Goal: Task Accomplishment & Management: Complete application form

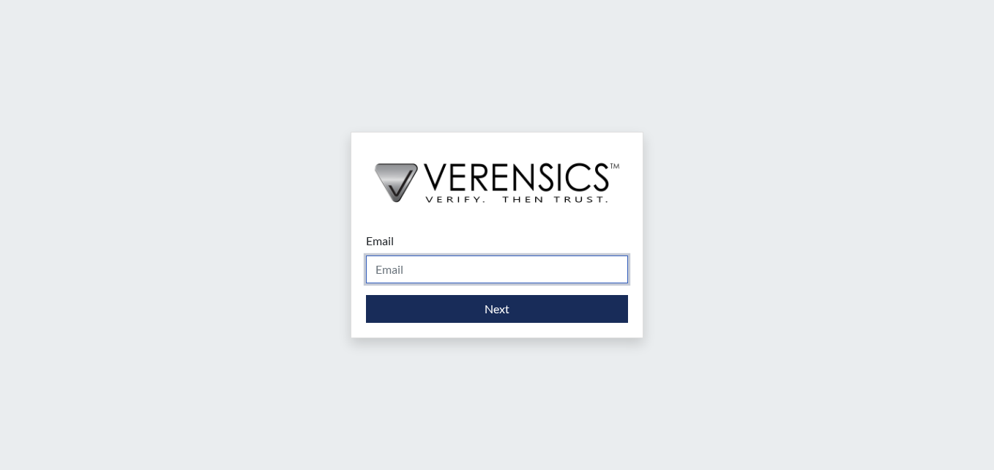
click at [384, 269] on input "Email" at bounding box center [497, 269] width 262 height 28
type input "[PERSON_NAME][EMAIL_ADDRESS][DOMAIN_NAME]"
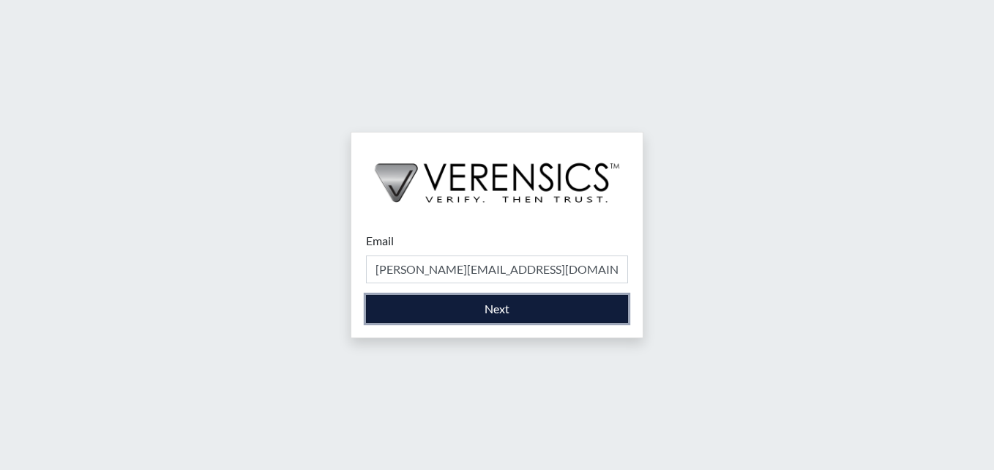
click at [482, 306] on button "Next" at bounding box center [497, 309] width 262 height 28
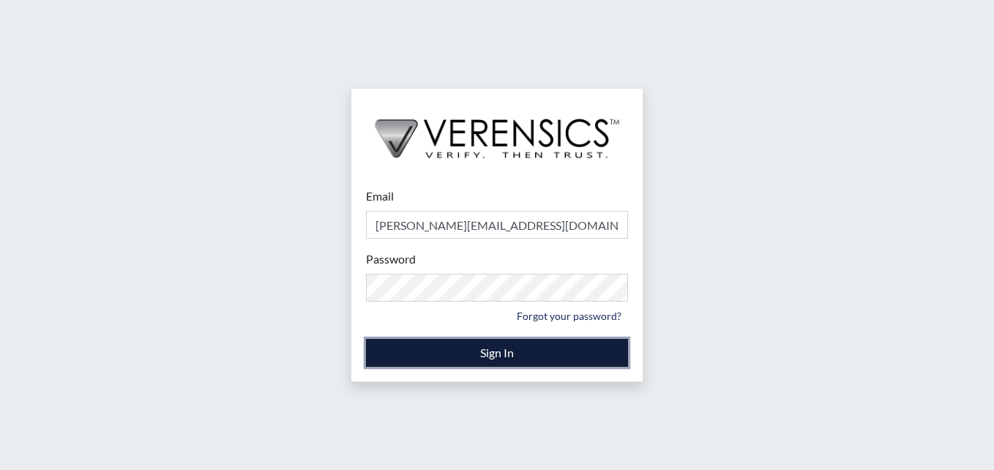
click at [478, 350] on button "Sign In" at bounding box center [497, 353] width 262 height 28
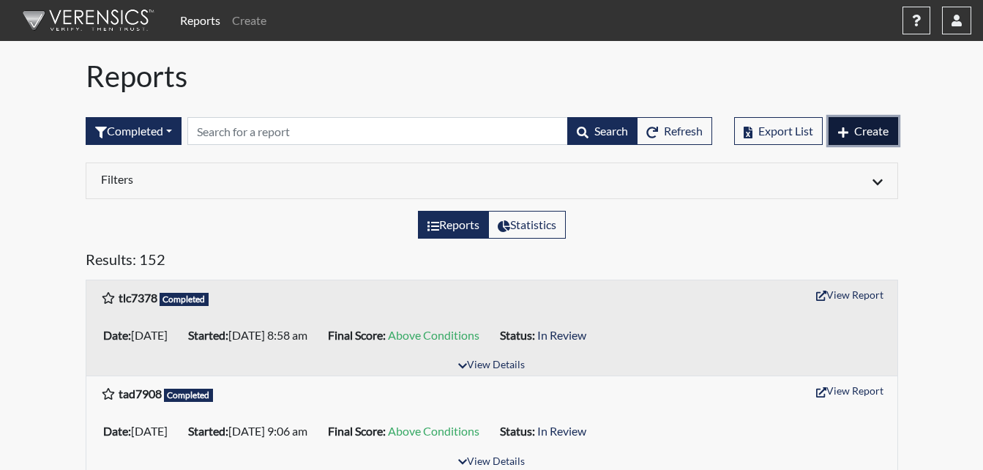
click at [873, 127] on span "Create" at bounding box center [871, 131] width 34 height 14
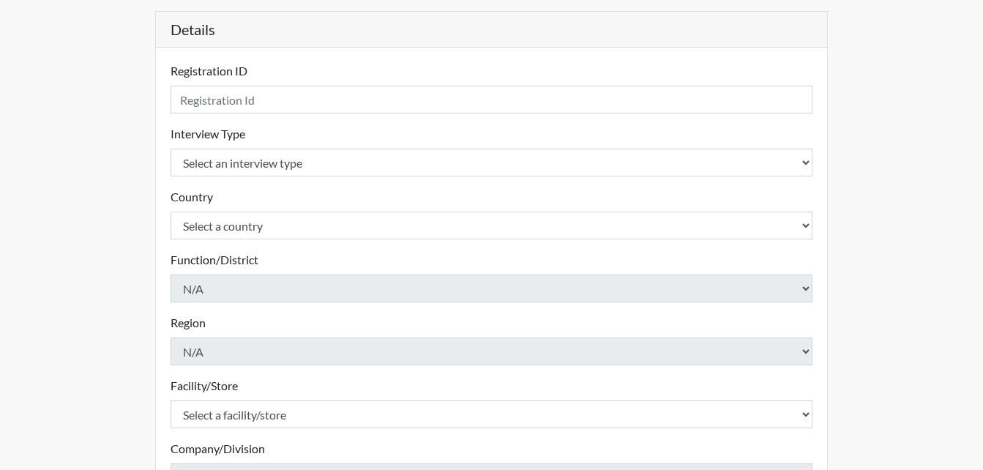
scroll to position [146, 0]
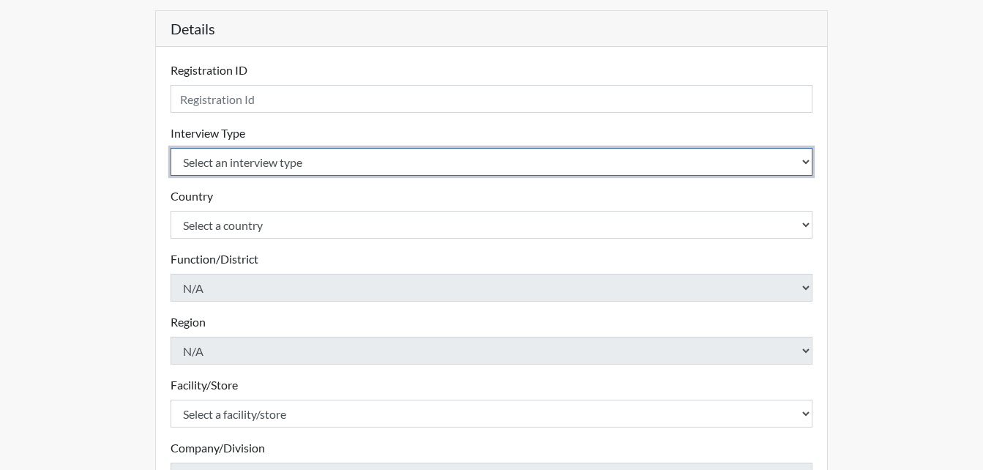
click at [802, 163] on select "Select an interview type Corrections Pre-Employment" at bounding box center [491, 162] width 642 height 28
select select "ff733e93-e1bf-11ea-9c9f-0eff0cf7eb8f"
click at [170, 148] on select "Select an interview type Corrections Pre-Employment" at bounding box center [491, 162] width 642 height 28
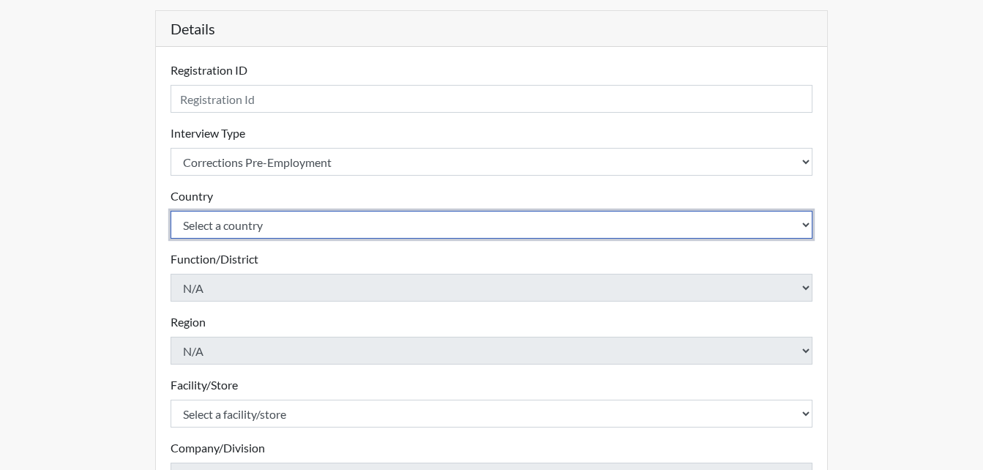
click at [798, 223] on select "Select a country [GEOGRAPHIC_DATA] [GEOGRAPHIC_DATA]" at bounding box center [491, 225] width 642 height 28
select select "united-states-of-[GEOGRAPHIC_DATA]"
click at [170, 211] on select "Select a country [GEOGRAPHIC_DATA] [GEOGRAPHIC_DATA]" at bounding box center [491, 225] width 642 height 28
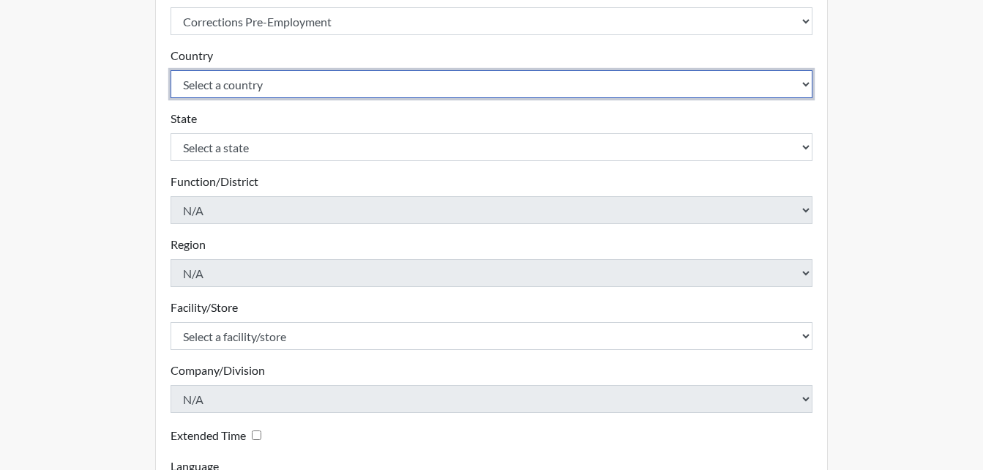
scroll to position [293, 0]
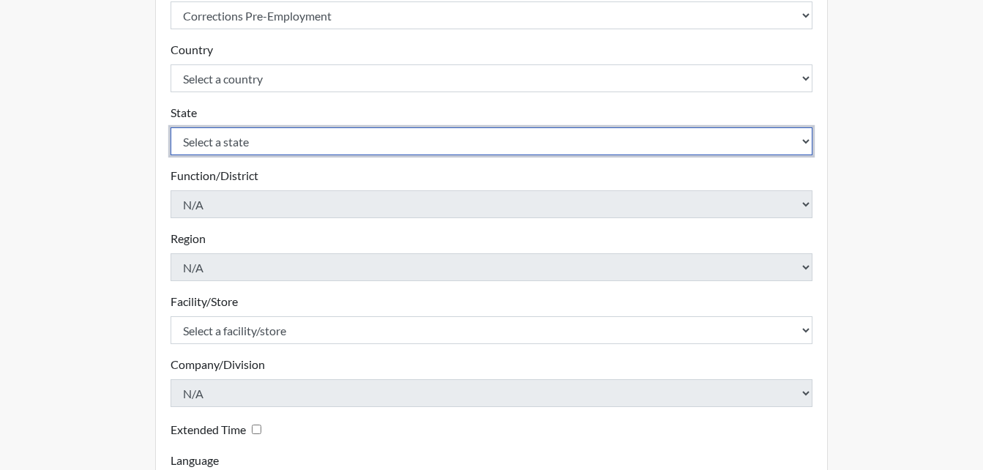
drag, startPoint x: 806, startPoint y: 145, endPoint x: 716, endPoint y: 132, distance: 91.0
click at [806, 145] on select "Select a state [US_STATE] [US_STATE] [US_STATE] [US_STATE] [US_STATE] [US_STATE…" at bounding box center [491, 141] width 642 height 28
select select "GA"
click at [170, 127] on select "Select a state [US_STATE] [US_STATE] [US_STATE] [US_STATE] [US_STATE] [US_STATE…" at bounding box center [491, 141] width 642 height 28
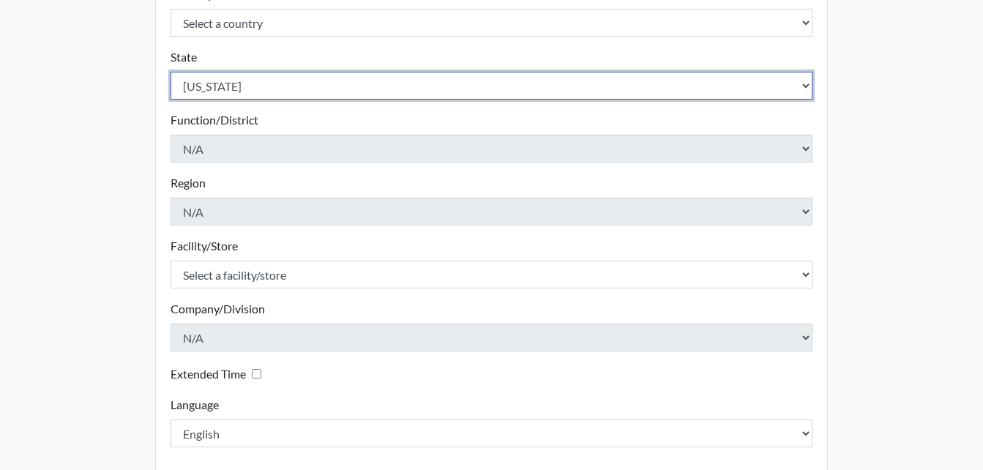
scroll to position [416, 0]
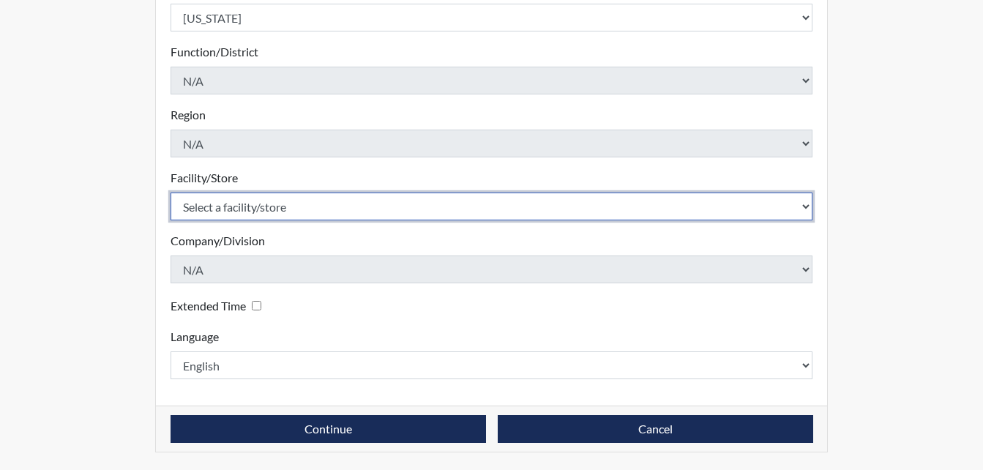
click at [808, 209] on select "Select a facility/store Long Unit [PERSON_NAME] [PERSON_NAME] Women's PDC" at bounding box center [491, 206] width 642 height 28
select select "44f21630-f47c-44c9-86b2-6ae1d349c3fc"
click at [170, 192] on select "Select a facility/store Long Unit [PERSON_NAME] [PERSON_NAME] Women's PDC" at bounding box center [491, 206] width 642 height 28
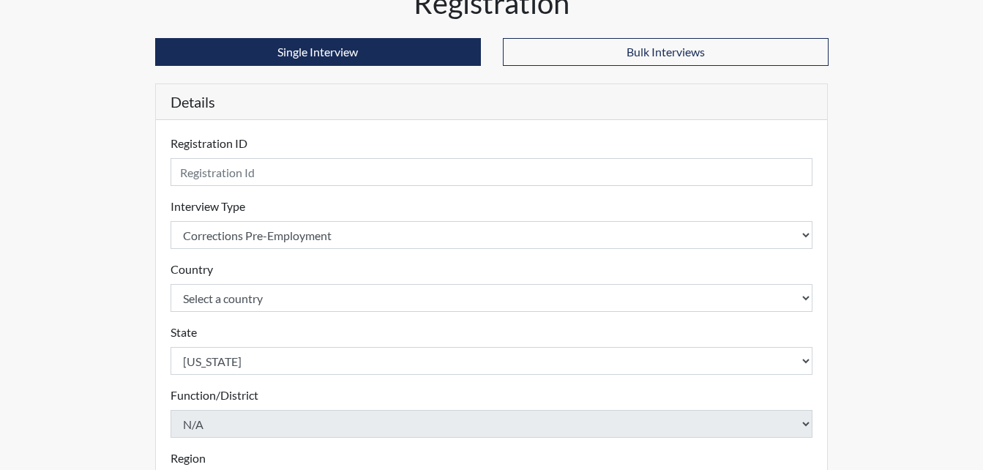
scroll to position [50, 0]
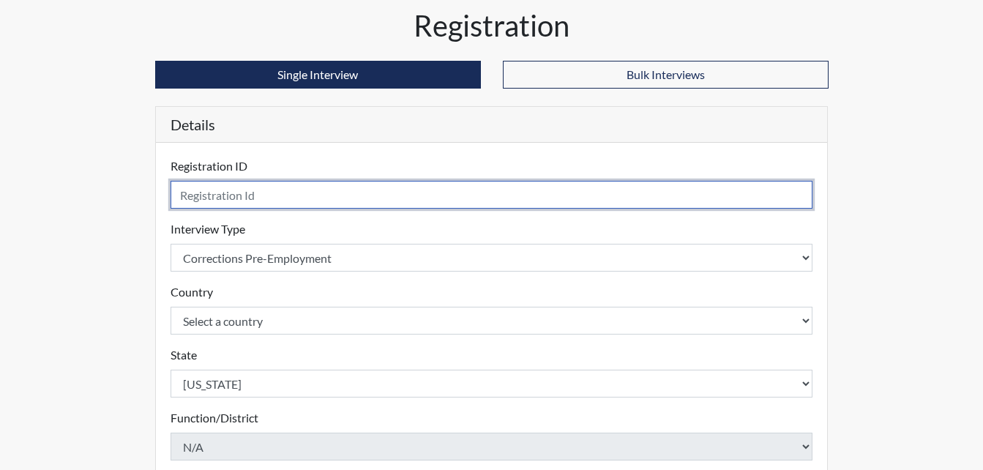
click at [233, 200] on input "text" at bounding box center [491, 195] width 642 height 28
type input "DKB 9201"
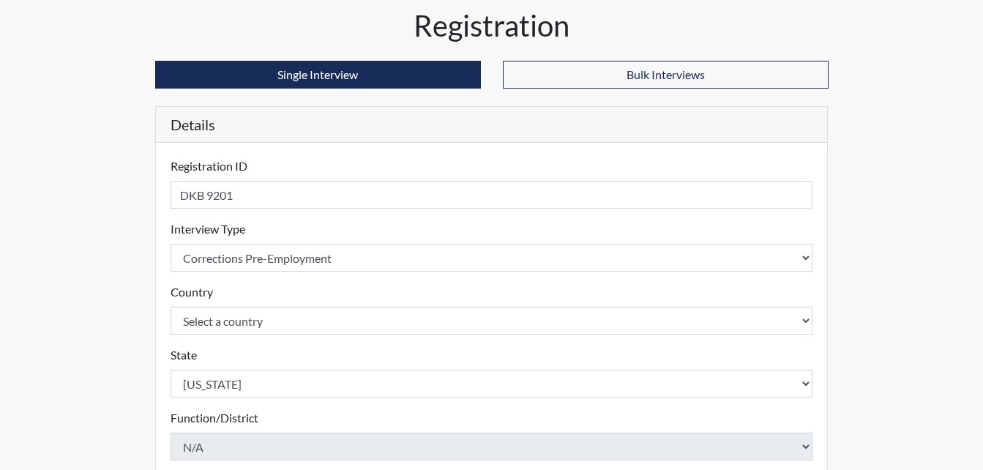
click at [932, 217] on div "Reports Create Help Center × Verensics Best Practices How to successfully use t…" at bounding box center [491, 393] width 983 height 886
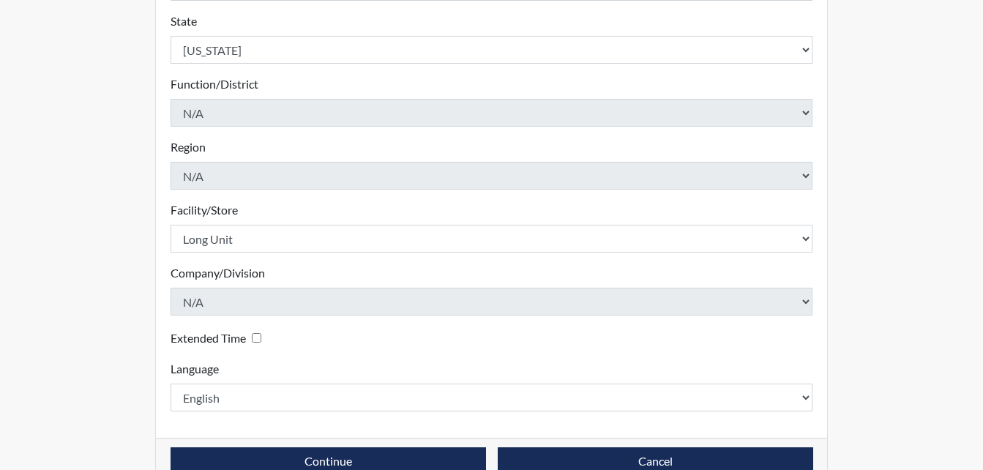
scroll to position [416, 0]
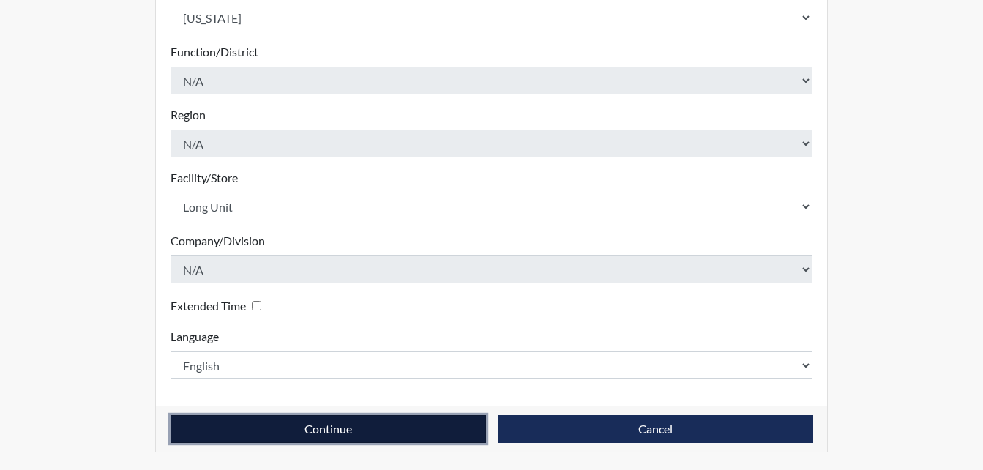
click at [364, 434] on button "Continue" at bounding box center [327, 429] width 315 height 28
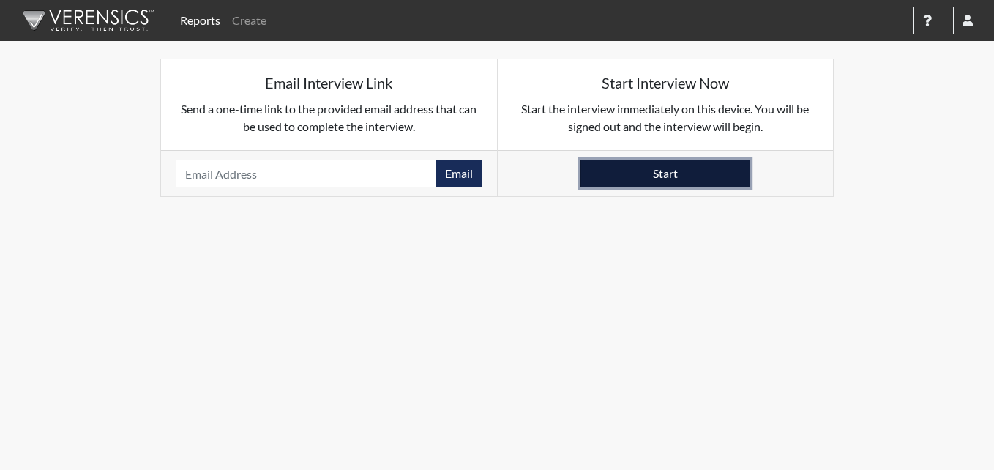
click at [667, 172] on button "Start" at bounding box center [665, 174] width 170 height 28
